Goal: Transaction & Acquisition: Purchase product/service

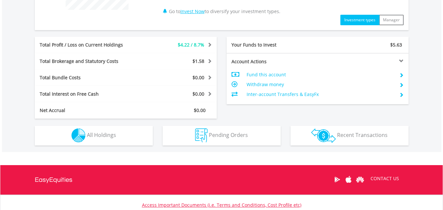
scroll to position [358, 0]
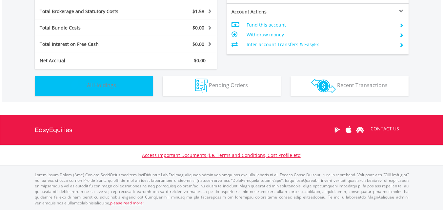
click at [115, 86] on span "All Holdings" at bounding box center [101, 85] width 29 height 7
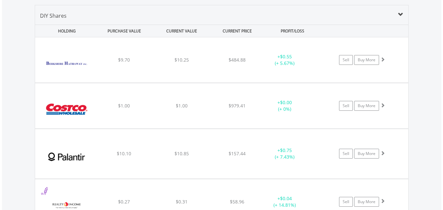
scroll to position [464, 0]
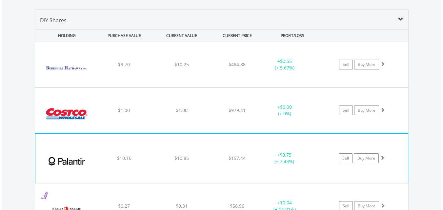
click at [246, 87] on div "﻿ Palantir Technologies Inc $10.10 $10.85 $157.44 + $0.75 (+ 7.43%) Sell Buy Mo…" at bounding box center [221, 64] width 373 height 45
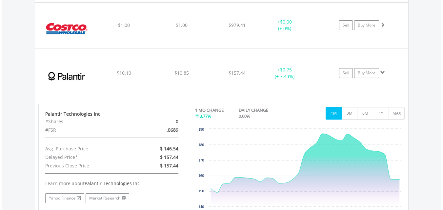
scroll to position [544, 0]
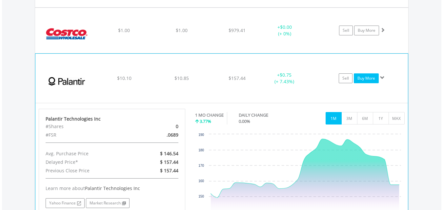
click at [370, 77] on link "Buy More" at bounding box center [366, 78] width 25 height 10
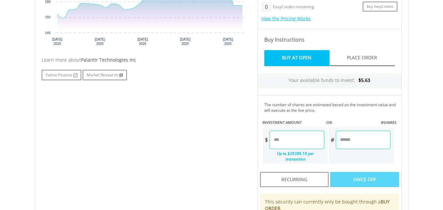
scroll to position [283, 0]
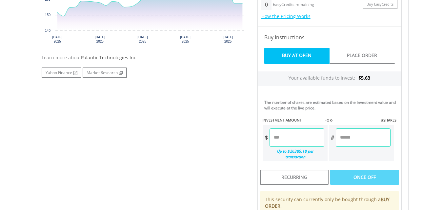
click at [315, 139] on input "number" at bounding box center [297, 138] width 55 height 18
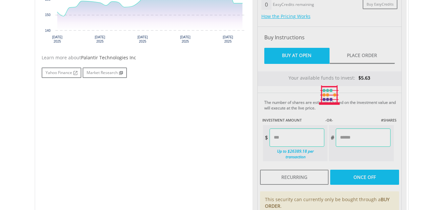
type input "****"
type input "******"
click at [361, 136] on div "Last Updated Price: 15-min. Delay* Price Update Cost: 0 Credits Market Closed S…" at bounding box center [330, 96] width 154 height 336
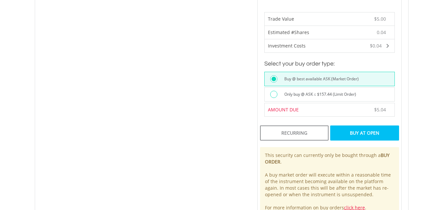
scroll to position [457, 0]
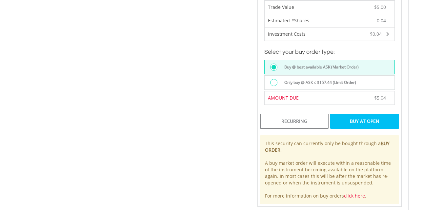
click at [363, 114] on div "Buy At Open" at bounding box center [364, 121] width 69 height 15
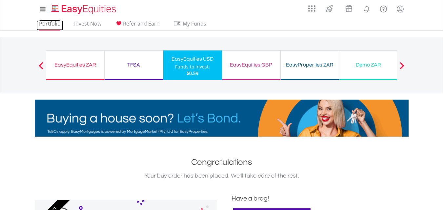
click at [46, 28] on link "Portfolio" at bounding box center [49, 25] width 27 height 10
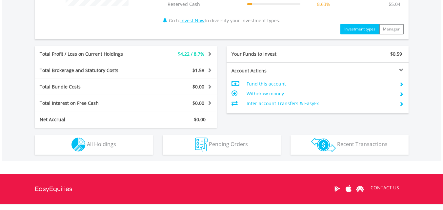
scroll to position [315, 0]
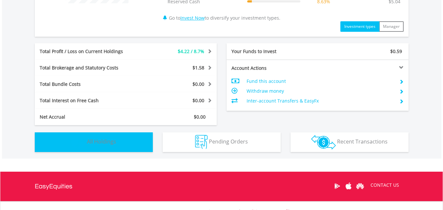
click at [115, 135] on button "Holdings All Holdings" at bounding box center [94, 143] width 118 height 20
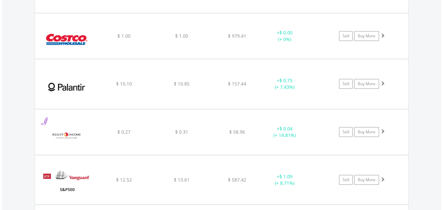
scroll to position [553, 0]
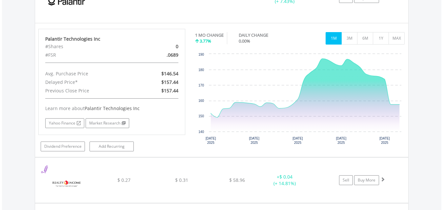
scroll to position [639, 0]
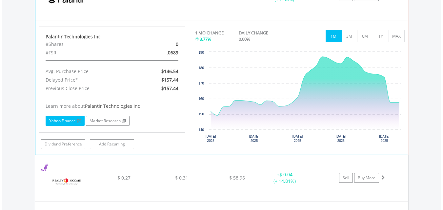
click at [78, 120] on span at bounding box center [78, 121] width 5 height 4
